Goal: Information Seeking & Learning: Learn about a topic

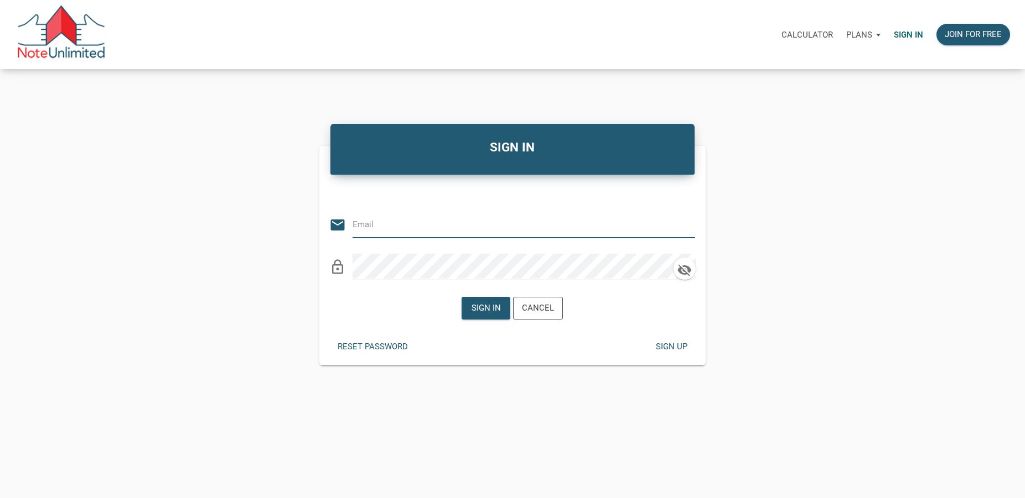
click at [382, 232] on input "email" at bounding box center [515, 224] width 326 height 25
type input "[PERSON_NAME][EMAIL_ADDRESS][DOMAIN_NAME]"
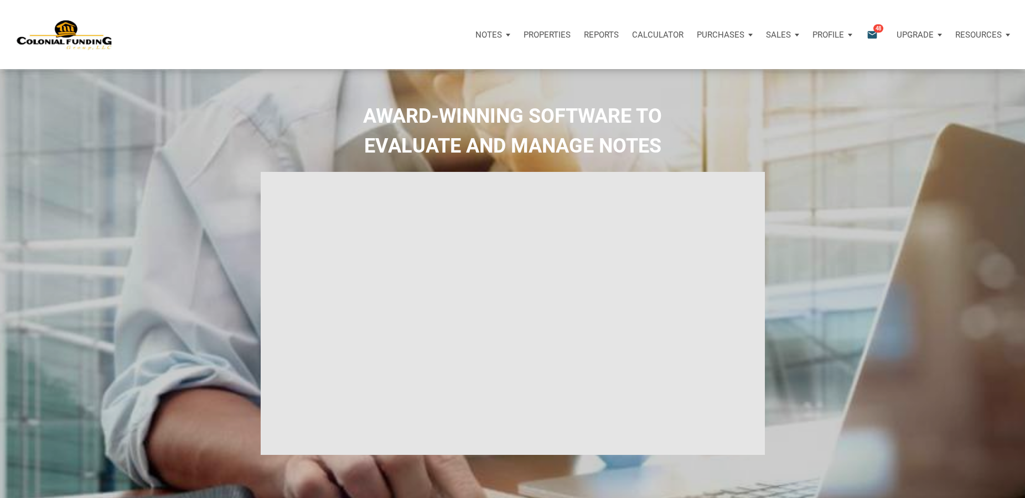
select select
type input "Introduction to new features"
select select
click at [722, 32] on p "Purchases" at bounding box center [721, 35] width 48 height 10
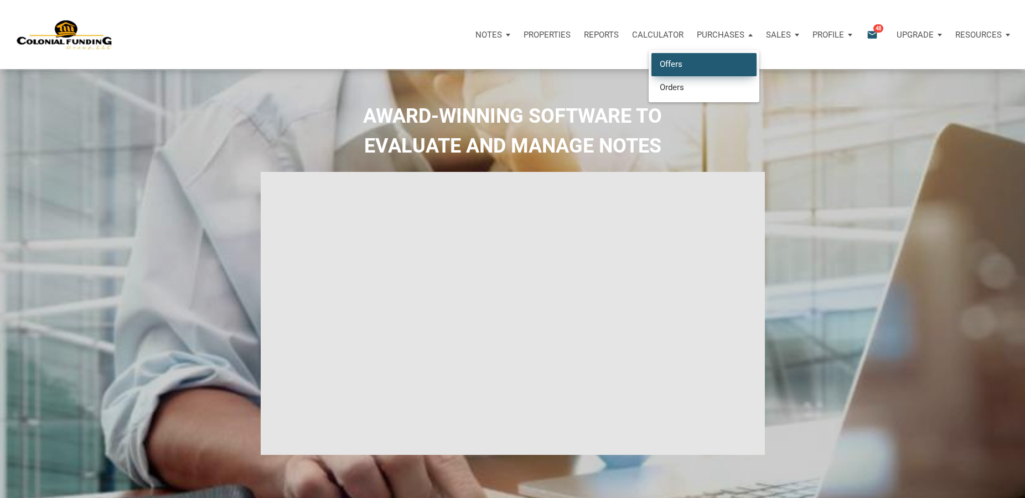
click at [679, 64] on link "Offers" at bounding box center [703, 64] width 105 height 23
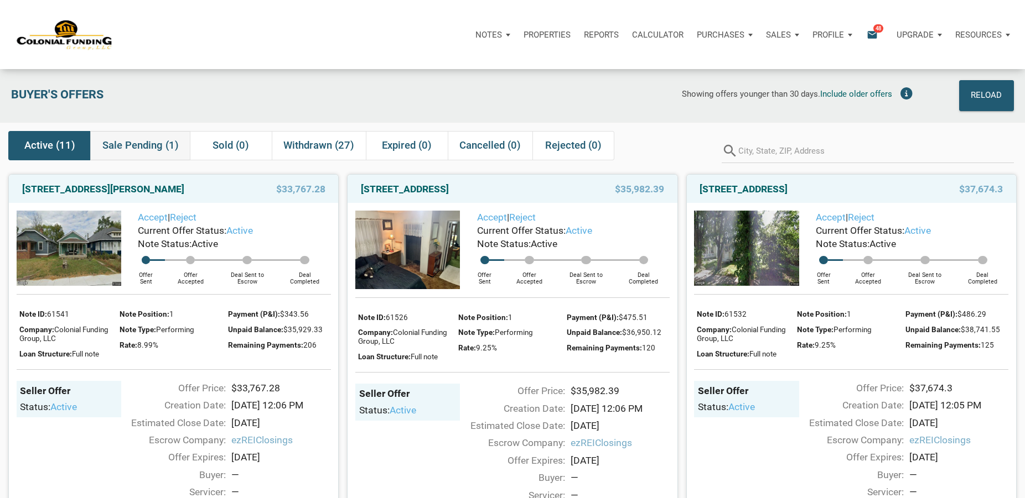
click at [141, 146] on span "Sale Pending (1)" at bounding box center [140, 145] width 76 height 13
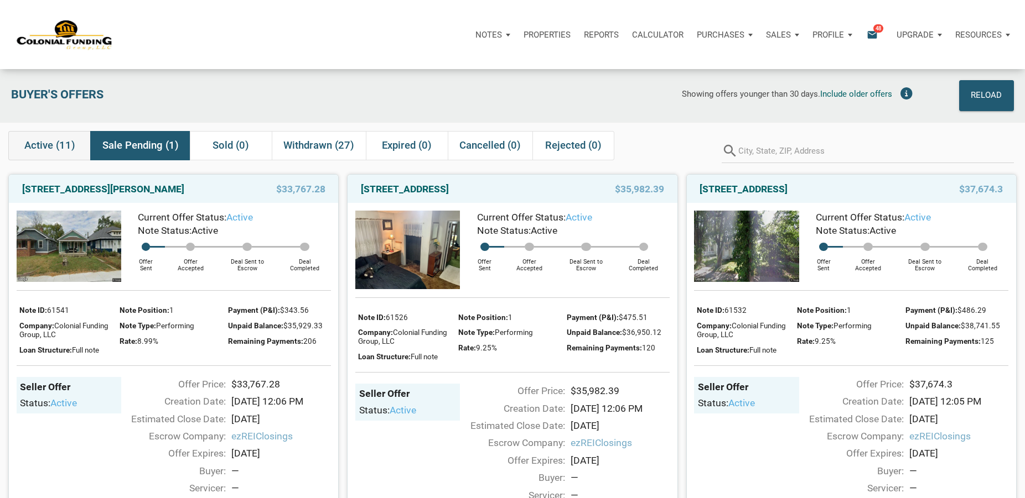
click at [46, 147] on span "Active (11)" at bounding box center [49, 145] width 51 height 13
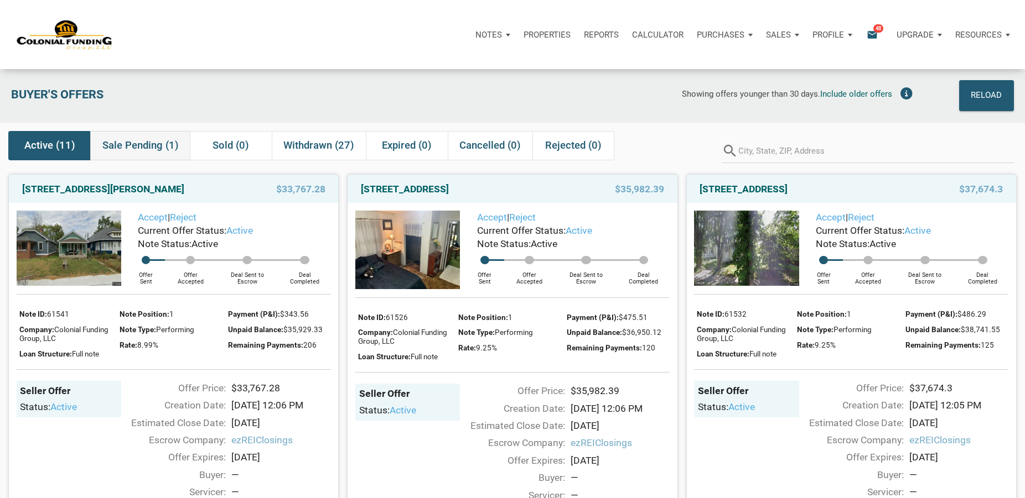
click at [124, 143] on span "Sale Pending (1)" at bounding box center [140, 145] width 76 height 13
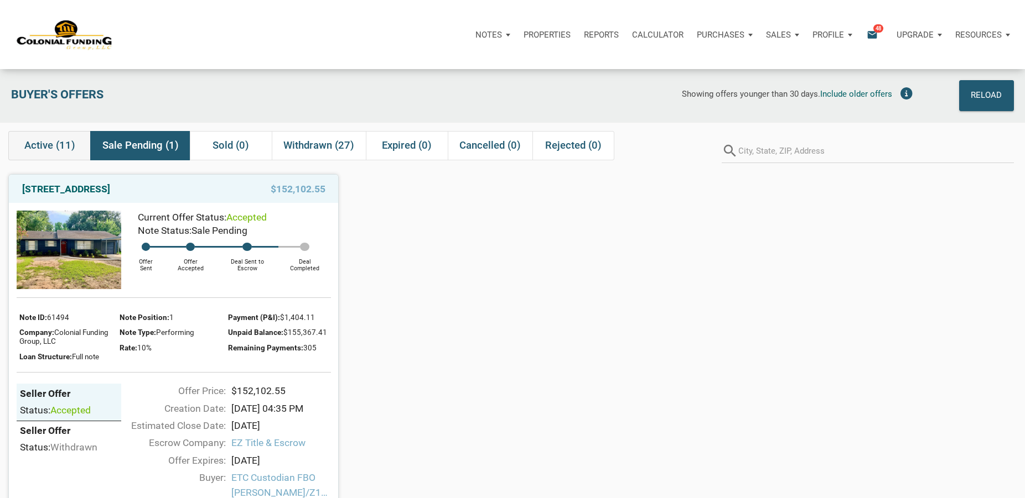
click at [48, 148] on span "Active (11)" at bounding box center [49, 145] width 51 height 13
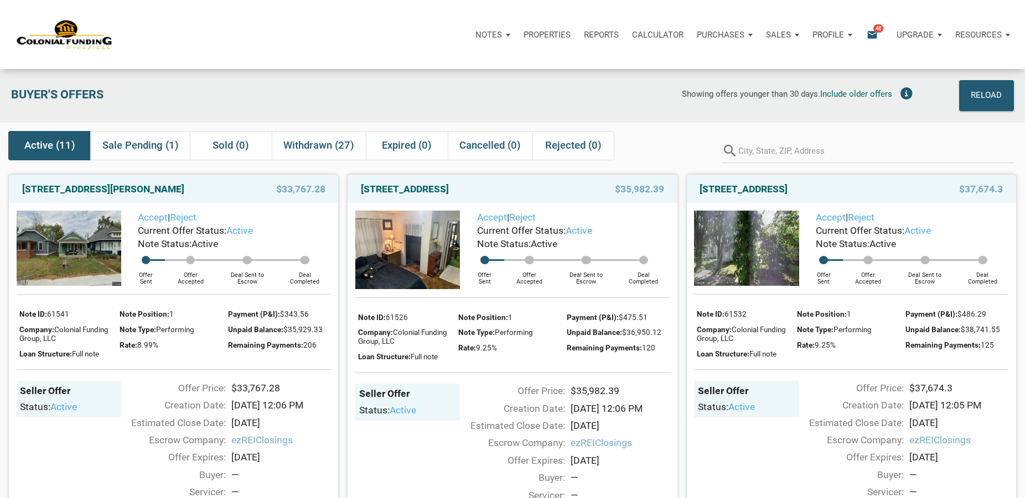
click at [667, 148] on div "Active (11) Sale Pending (1) Sold (0) Withdrawn (27) Expired (0) Cancelled (0) …" at bounding box center [359, 145] width 702 height 29
click at [869, 34] on icon "email" at bounding box center [871, 34] width 13 height 13
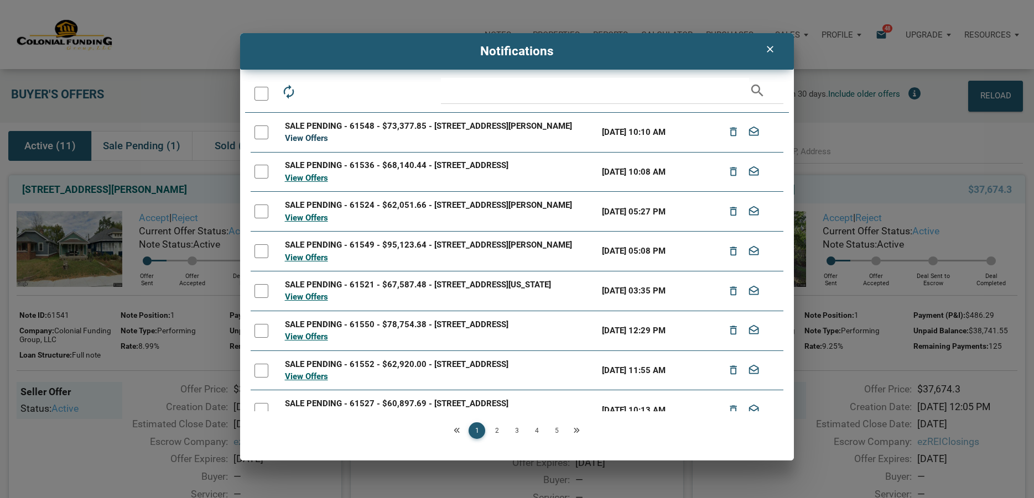
click at [308, 139] on link "View Offers" at bounding box center [306, 138] width 43 height 10
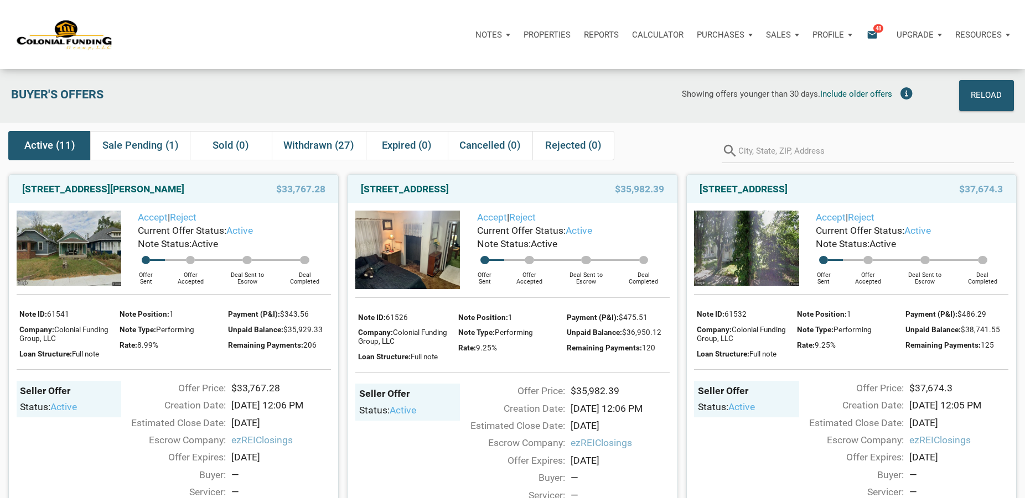
drag, startPoint x: 697, startPoint y: 189, endPoint x: 889, endPoint y: 191, distance: 192.0
click at [894, 190] on div "[STREET_ADDRESS]" at bounding box center [804, 189] width 220 height 13
drag, startPoint x: 357, startPoint y: 189, endPoint x: 561, endPoint y: 190, distance: 203.6
click at [561, 190] on div "[STREET_ADDRESS]" at bounding box center [465, 189] width 220 height 13
click at [661, 311] on div "Payment (P&I): $475.51" at bounding box center [618, 316] width 103 height 15
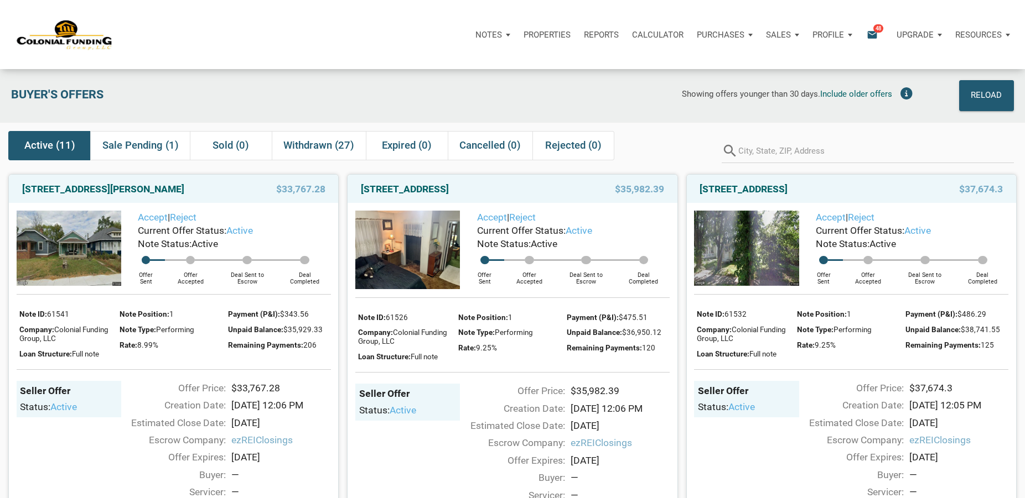
click at [611, 96] on div "Showing offers younger than 30 days. Include older offers" at bounding box center [614, 95] width 608 height 31
click at [124, 144] on span "Sale Pending (1)" at bounding box center [140, 145] width 76 height 13
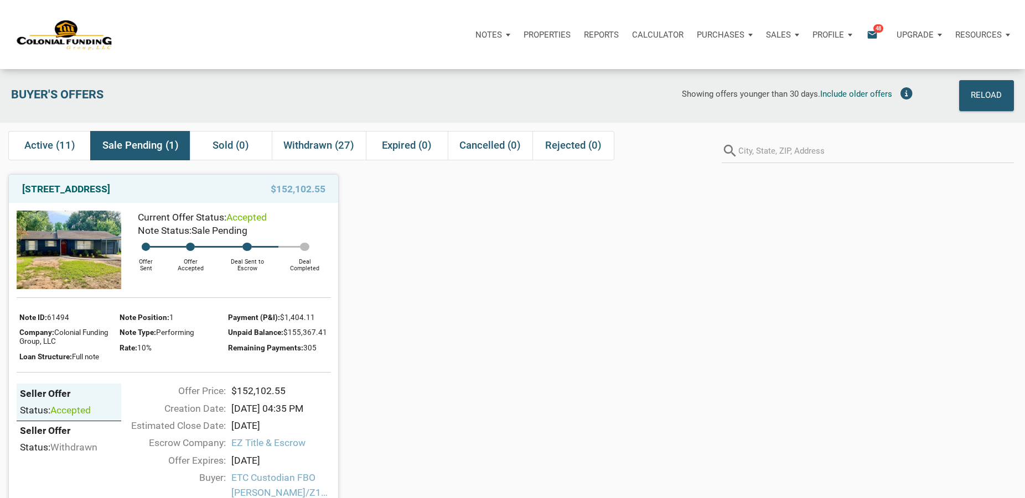
click at [287, 89] on div "Buyer's Offers" at bounding box center [158, 95] width 304 height 31
click at [522, 219] on div "2114 Garvey, Pasadena, TX, 77506 $152,102.55 Current Offer Status: accepted Not…" at bounding box center [512, 381] width 1025 height 430
click at [56, 143] on span "Active (11)" at bounding box center [49, 145] width 51 height 13
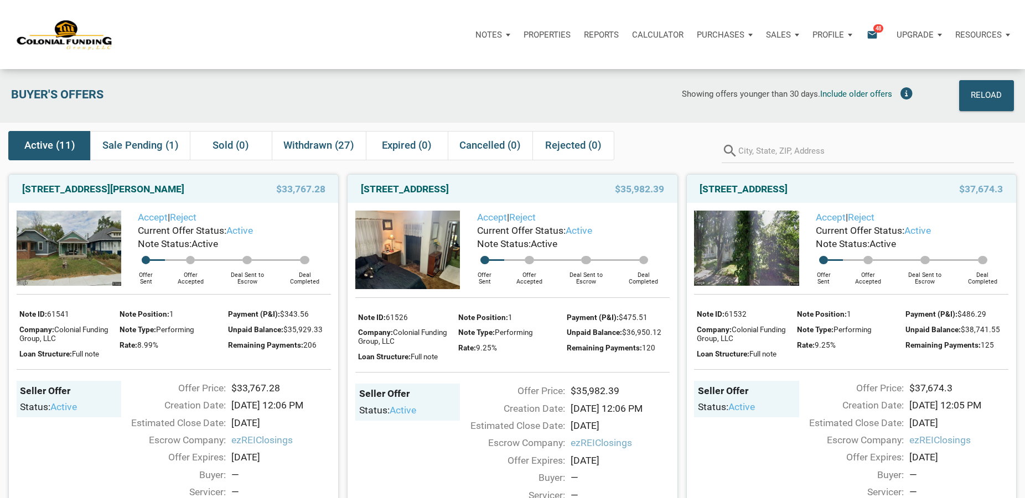
click at [410, 93] on div "Showing offers younger than 30 days. Include older offers" at bounding box center [614, 95] width 608 height 31
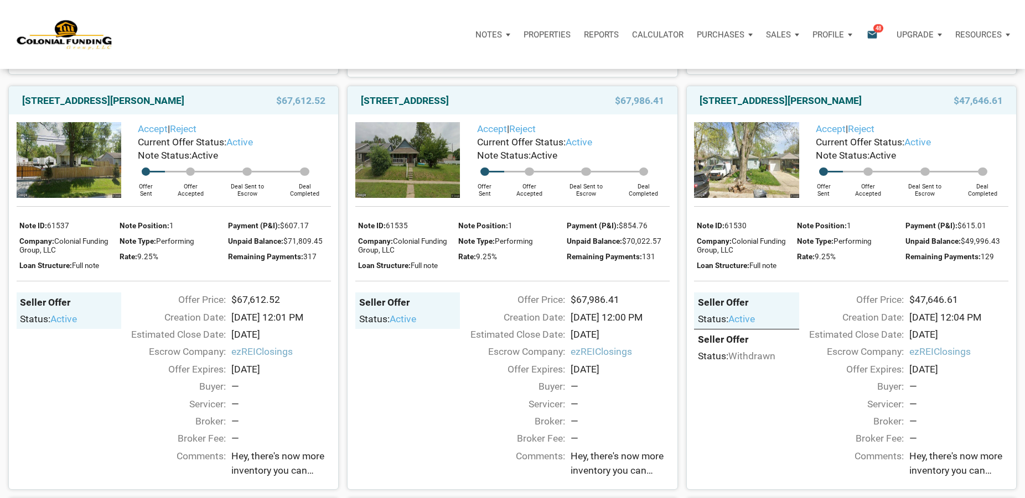
scroll to position [508, 0]
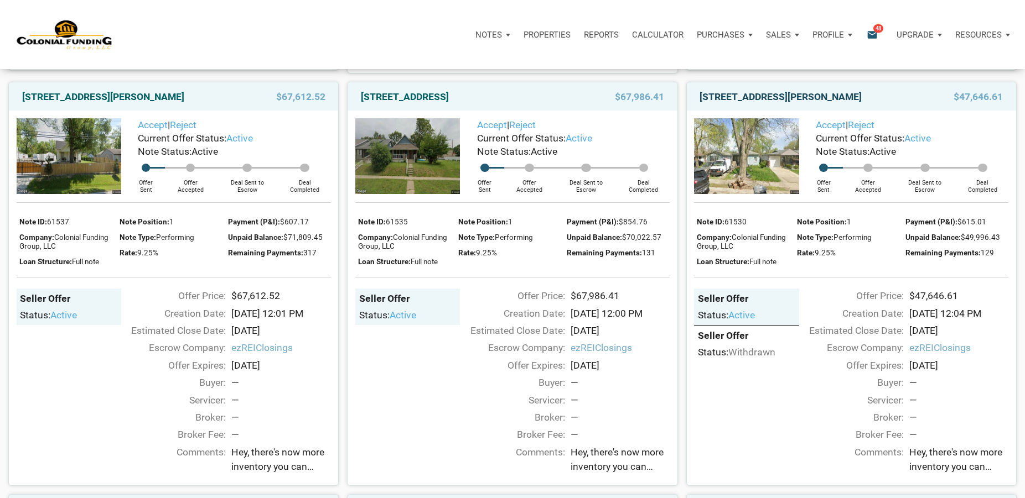
drag, startPoint x: 699, startPoint y: 108, endPoint x: 741, endPoint y: 123, distance: 44.4
click at [741, 103] on div "[STREET_ADDRESS][PERSON_NAME]" at bounding box center [804, 96] width 220 height 13
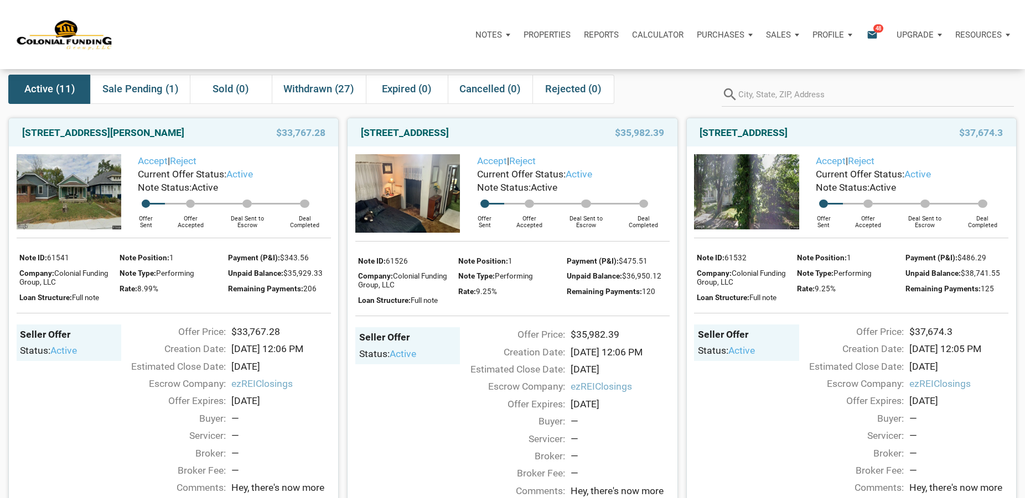
scroll to position [0, 0]
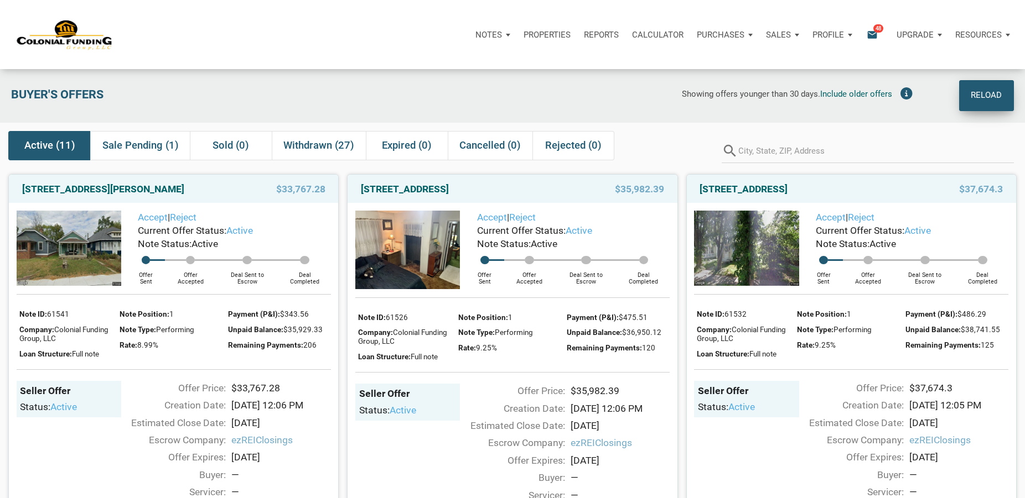
click at [986, 95] on div "Reload" at bounding box center [986, 96] width 31 height 18
